Goal: Transaction & Acquisition: Purchase product/service

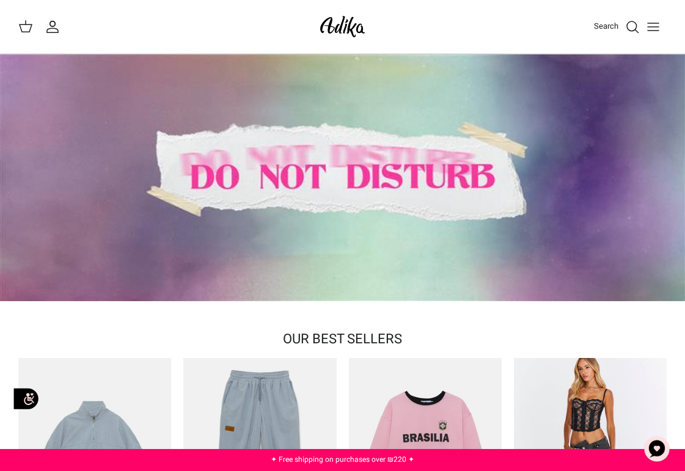
click at [654, 33] on icon "Toggle menu" at bounding box center [653, 27] width 15 height 15
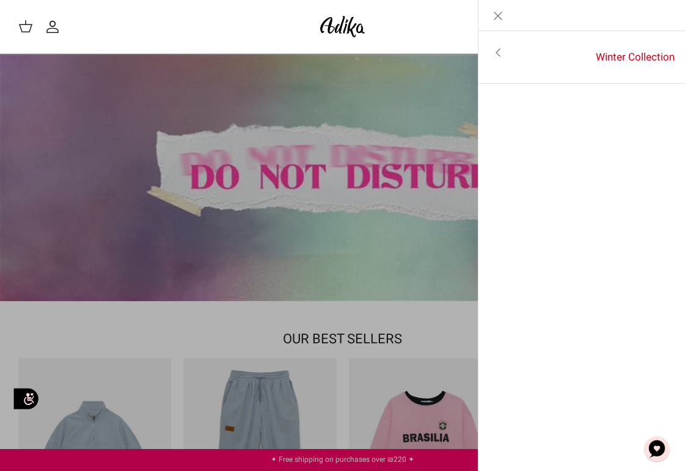
click at [497, 59] on icon "Toggle menu" at bounding box center [498, 52] width 15 height 15
click at [628, 56] on font "For all items" at bounding box center [638, 53] width 57 height 15
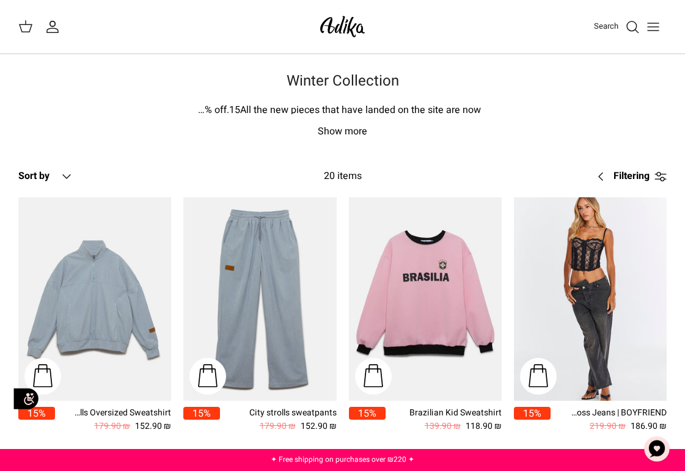
click at [651, 32] on icon "Toggle menu" at bounding box center [653, 27] width 15 height 15
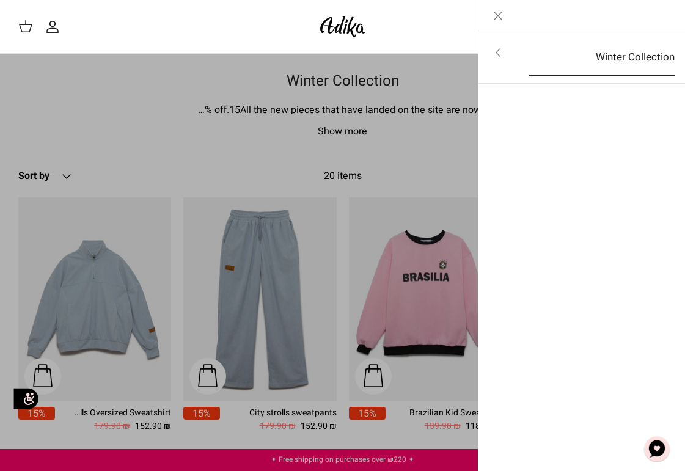
click at [649, 55] on font "Winter Collection" at bounding box center [635, 56] width 79 height 15
click at [503, 17] on icon "Close" at bounding box center [498, 16] width 15 height 15
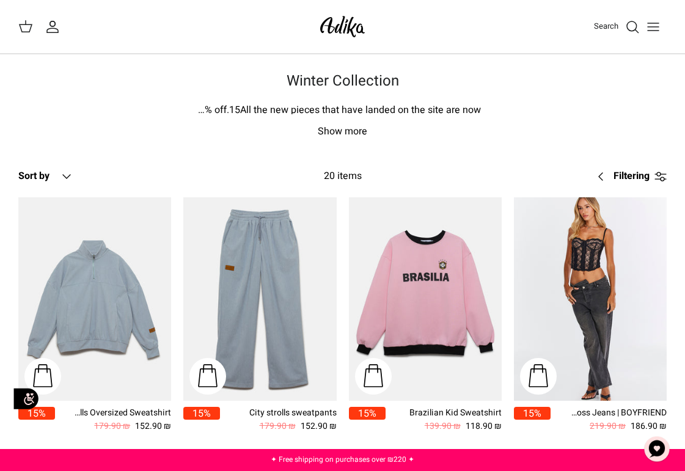
click at [651, 29] on icon "Toggle menu" at bounding box center [653, 27] width 15 height 15
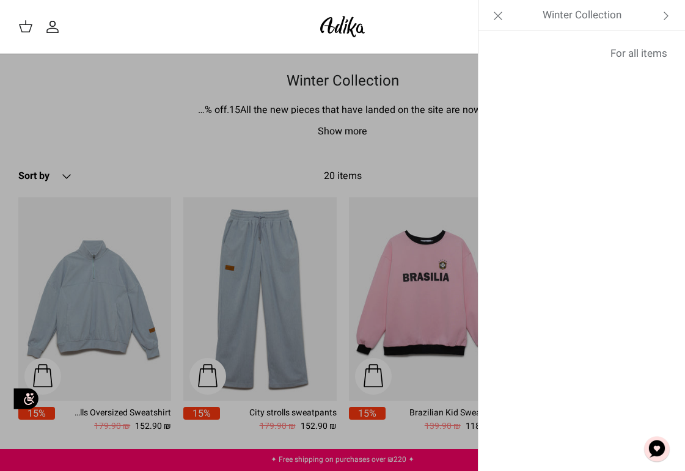
click at [502, 18] on icon "Close" at bounding box center [498, 16] width 15 height 15
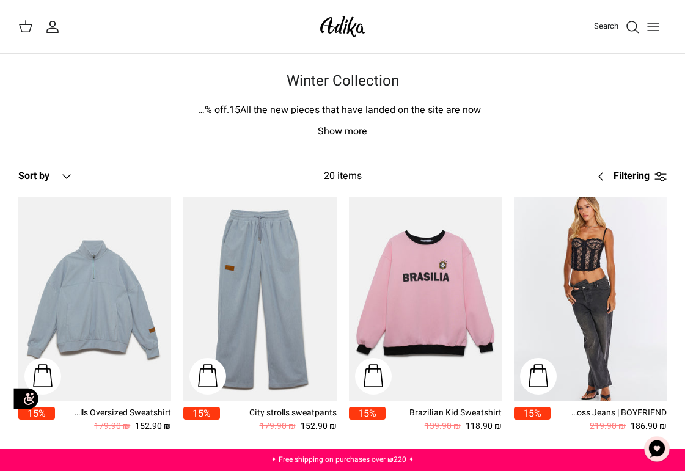
click at [634, 32] on icon "Search" at bounding box center [632, 27] width 15 height 15
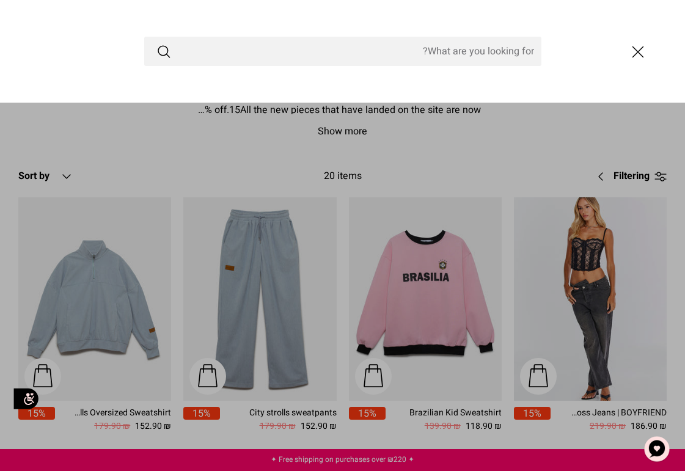
click at [459, 47] on input "Search Store" at bounding box center [342, 51] width 397 height 29
type input "tops"
click at [156, 43] on button "Submit" at bounding box center [163, 51] width 15 height 16
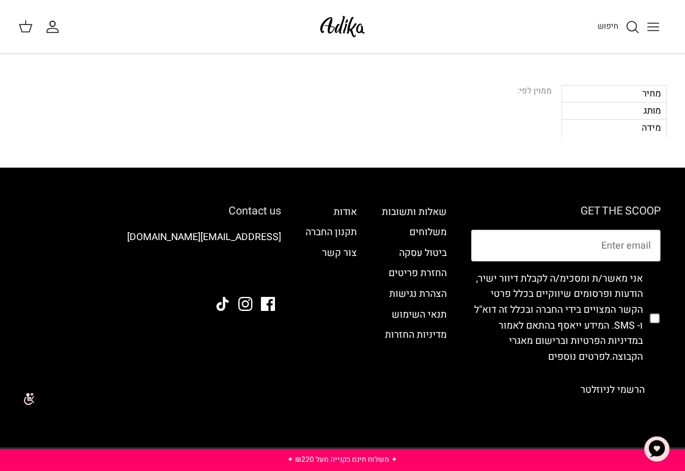
click at [654, 98] on div "מחיר" at bounding box center [613, 93] width 105 height 17
click at [648, 90] on div "מחיר" at bounding box center [613, 93] width 105 height 17
click at [648, 107] on div "מותג" at bounding box center [613, 110] width 105 height 17
click at [648, 113] on div "מותג" at bounding box center [613, 110] width 105 height 17
